Goal: Find contact information: Find contact information

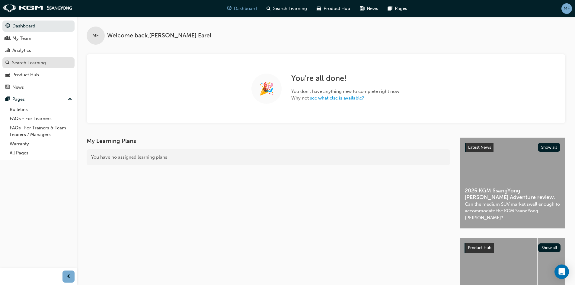
click at [49, 59] on link "Search Learning" at bounding box center [38, 62] width 72 height 11
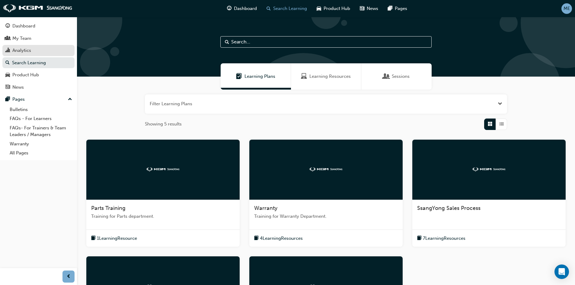
click at [26, 51] on div "Analytics" at bounding box center [21, 50] width 19 height 7
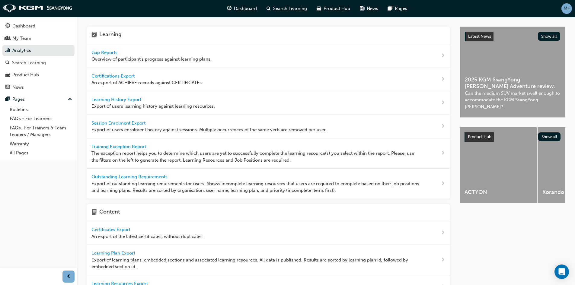
click at [108, 51] on span "Gap Reports" at bounding box center [104, 52] width 27 height 5
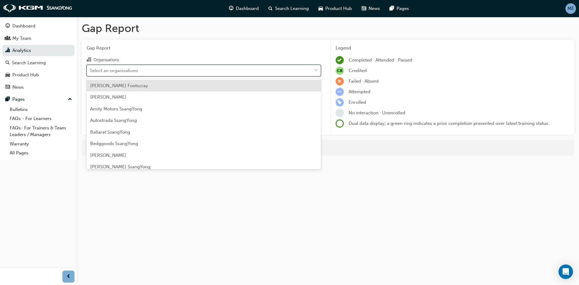
click at [157, 67] on div "Select an organisations" at bounding box center [199, 70] width 225 height 11
click at [91, 68] on input "Organisations option [PERSON_NAME] Footscray focused, 1 of 74. 74 results avail…" at bounding box center [90, 70] width 1 height 5
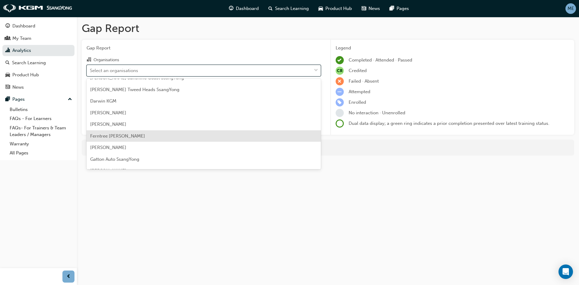
scroll to position [181, 0]
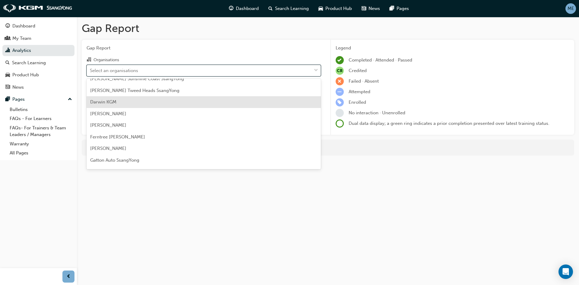
click at [169, 105] on div "Darwin KGM" at bounding box center [204, 102] width 234 height 12
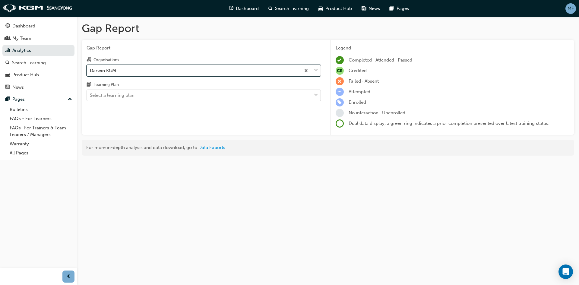
click at [176, 97] on div "Select a learning plan" at bounding box center [199, 95] width 225 height 11
click at [91, 97] on input "Learning Plan Select a learning plan" at bounding box center [90, 95] width 1 height 5
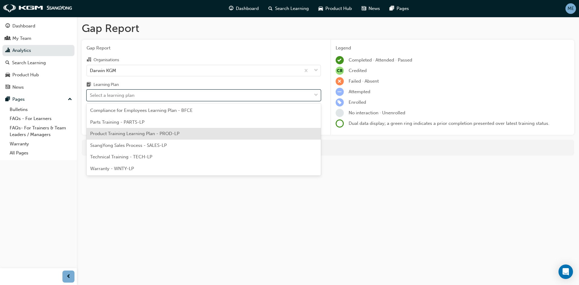
click at [177, 134] on span "Product Training Learning Plan - PROD-LP" at bounding box center [134, 133] width 89 height 5
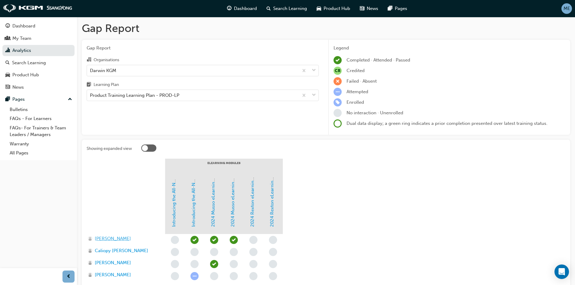
click at [106, 238] on span "[PERSON_NAME]" at bounding box center [113, 238] width 36 height 7
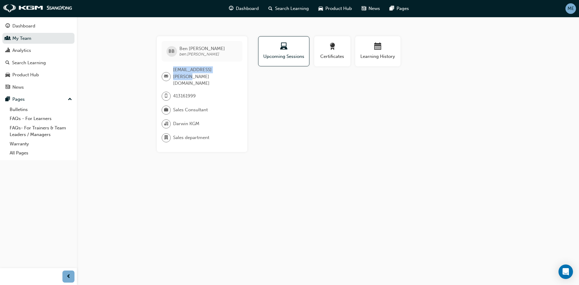
drag, startPoint x: 227, startPoint y: 69, endPoint x: 171, endPoint y: 68, distance: 56.1
click at [171, 68] on div "[EMAIL_ADDRESS][PERSON_NAME][DOMAIN_NAME]" at bounding box center [200, 76] width 76 height 21
copy div "[EMAIL_ADDRESS][PERSON_NAME][DOMAIN_NAME]"
